Goal: Information Seeking & Learning: Learn about a topic

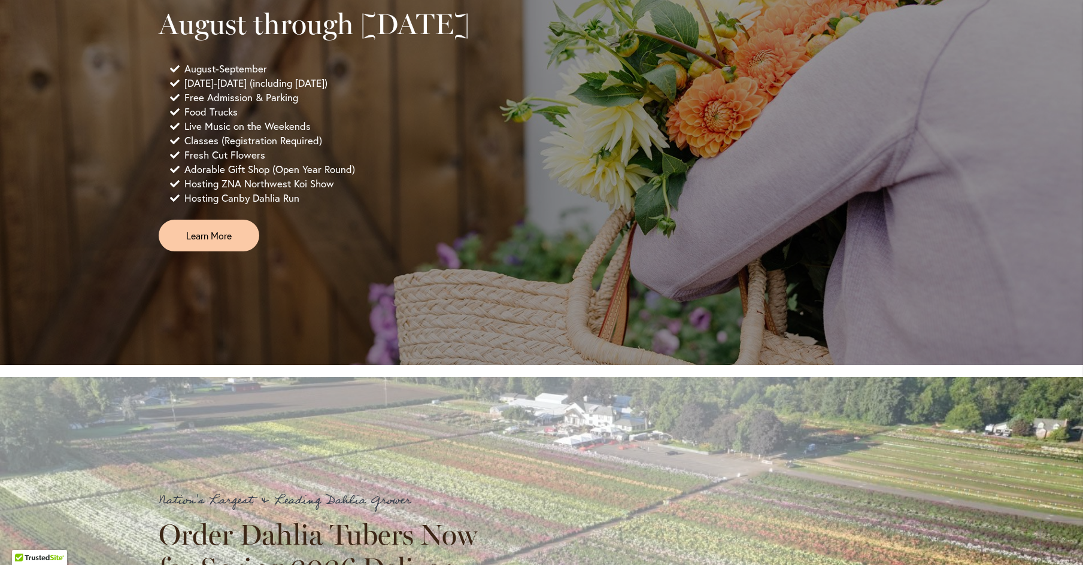
scroll to position [898, 0]
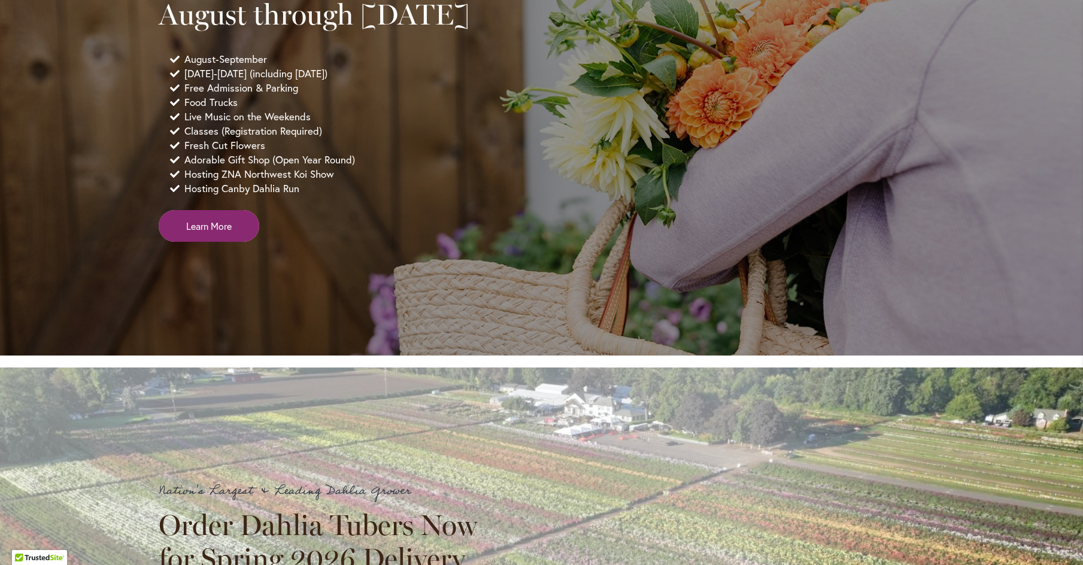
click at [221, 233] on span "Learn More" at bounding box center [208, 226] width 45 height 14
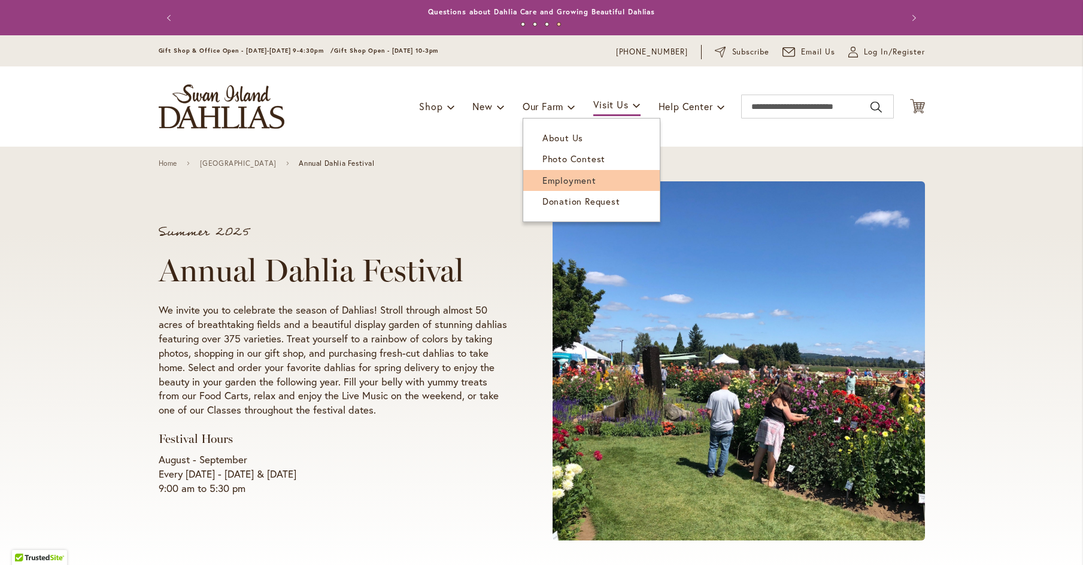
click at [557, 186] on link "Employment" at bounding box center [591, 180] width 136 height 21
